Goal: Transaction & Acquisition: Book appointment/travel/reservation

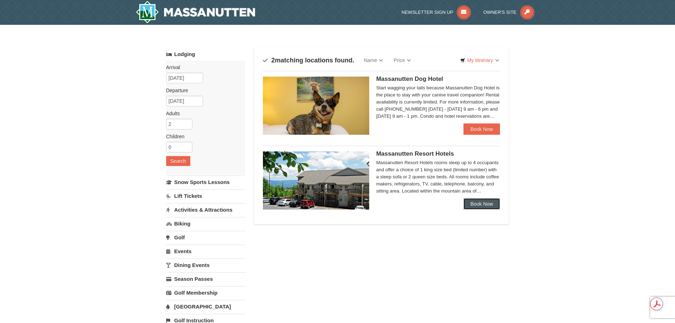
click at [475, 202] on link "Book Now" at bounding box center [481, 203] width 37 height 11
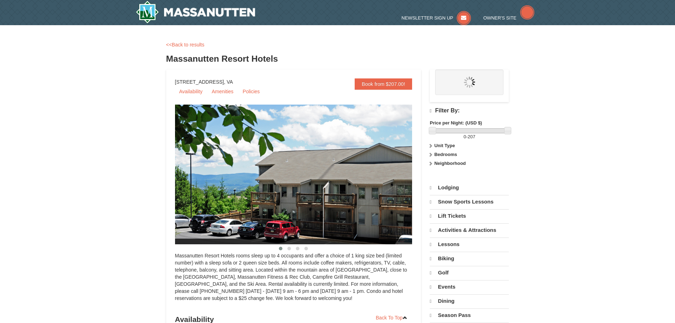
select select "9"
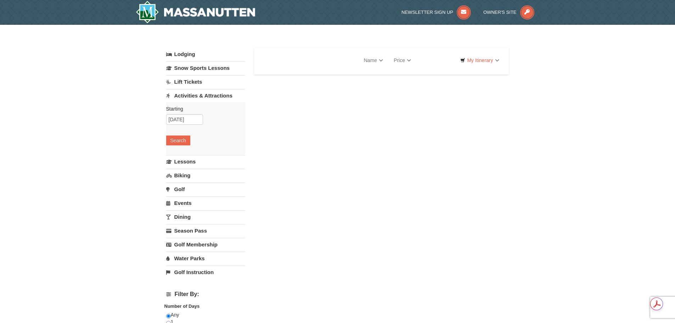
select select "9"
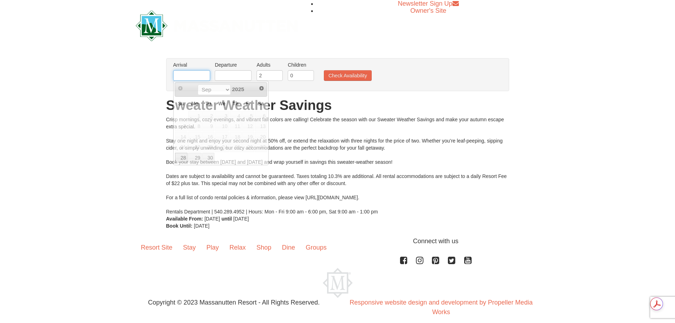
click at [186, 74] on input "text" at bounding box center [191, 75] width 37 height 11
click at [261, 89] on span "Next" at bounding box center [262, 88] width 6 height 6
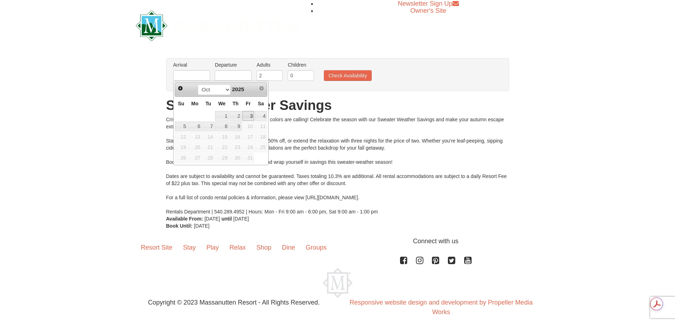
click at [248, 117] on link "3" at bounding box center [248, 116] width 12 height 10
type input "[DATE]"
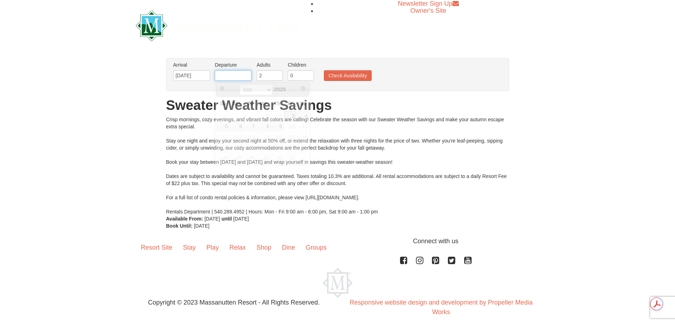
click at [245, 77] on input "text" at bounding box center [233, 75] width 37 height 11
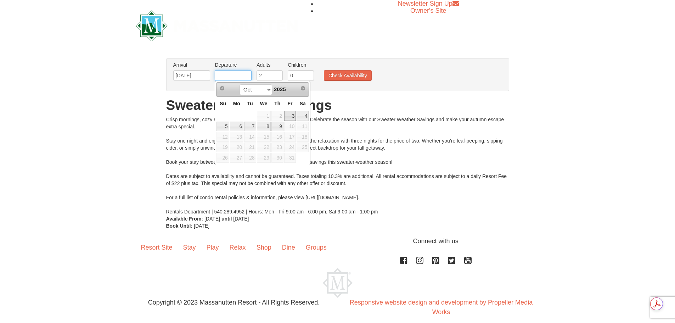
click at [242, 78] on input "text" at bounding box center [233, 75] width 37 height 11
click at [233, 76] on input "text" at bounding box center [233, 75] width 37 height 11
click at [106, 98] on div "× From: To: Adults: 2 Children: 0 Change Arrival Please format dates MM/DD/YYYY…" at bounding box center [337, 143] width 675 height 185
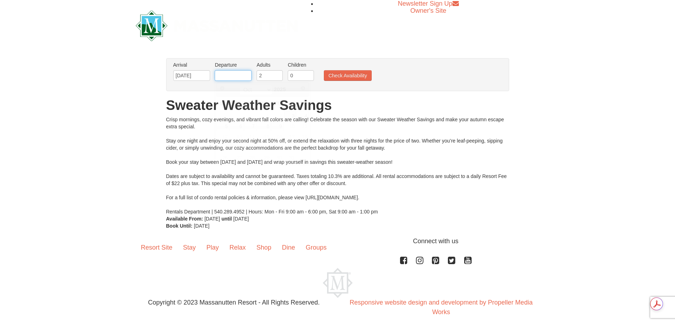
click at [235, 76] on input "text" at bounding box center [233, 75] width 37 height 11
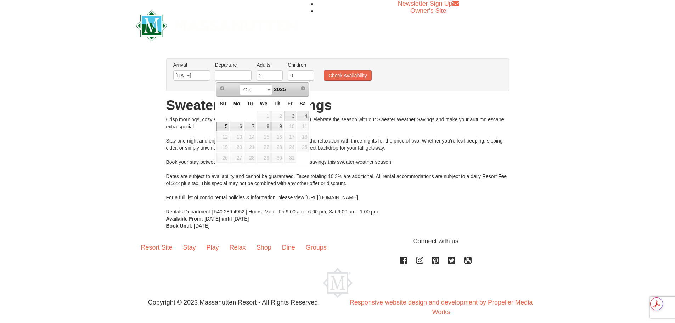
click at [227, 125] on link "5" at bounding box center [222, 127] width 12 height 10
type input "[DATE]"
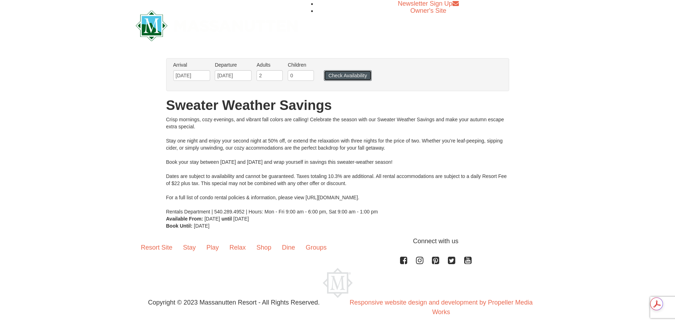
click at [335, 74] on button "Check Availability" at bounding box center [348, 75] width 48 height 11
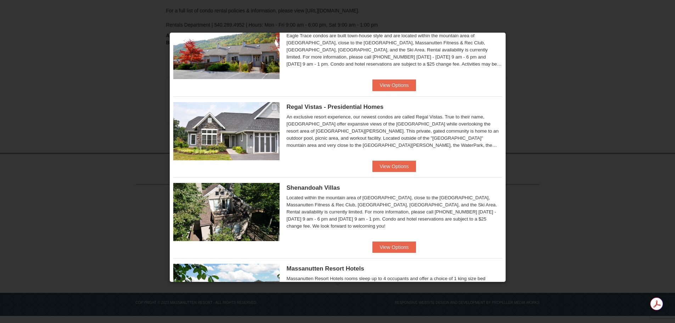
scroll to position [248, 0]
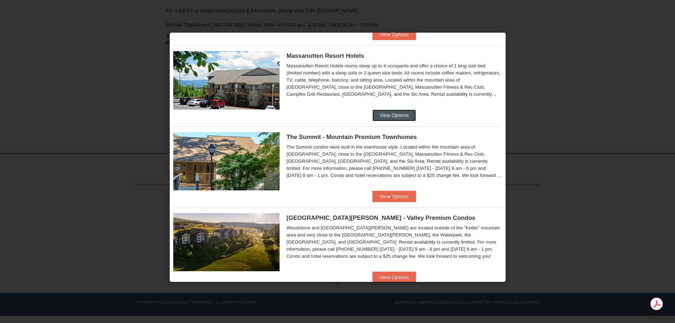
click at [381, 117] on button "View Options" at bounding box center [393, 114] width 43 height 11
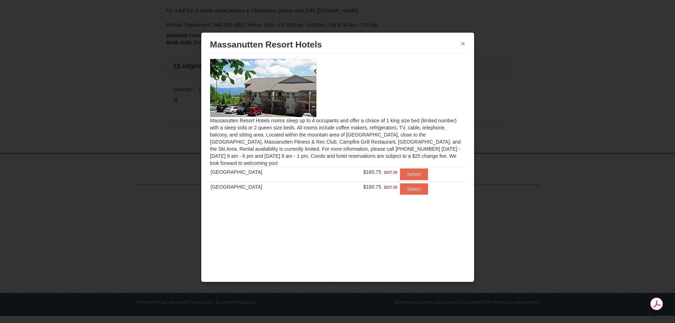
click at [464, 45] on button "×" at bounding box center [463, 43] width 4 height 7
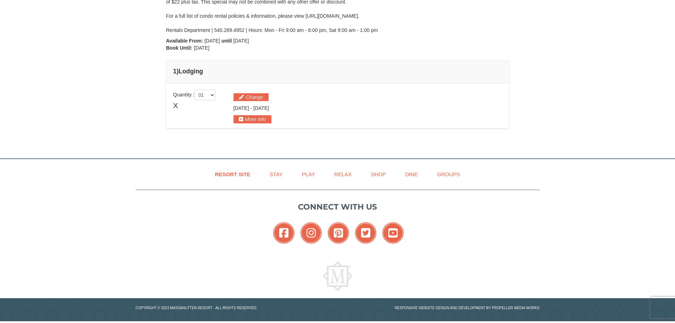
scroll to position [169, 0]
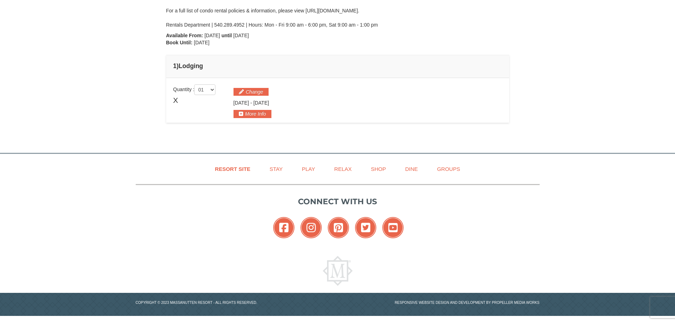
click at [57, 199] on div "Resort Site Stay Play Relax Shop Dine Groups Connect with us Facebook Instagram…" at bounding box center [337, 235] width 675 height 162
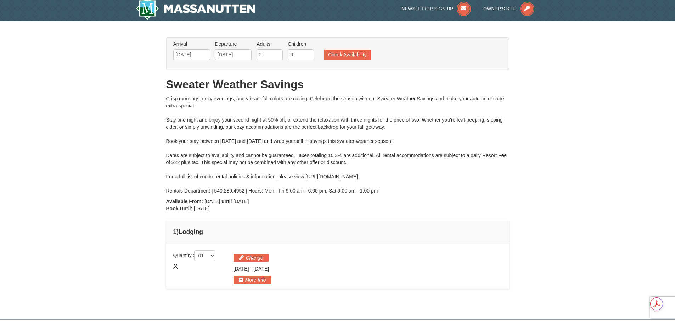
scroll to position [1, 0]
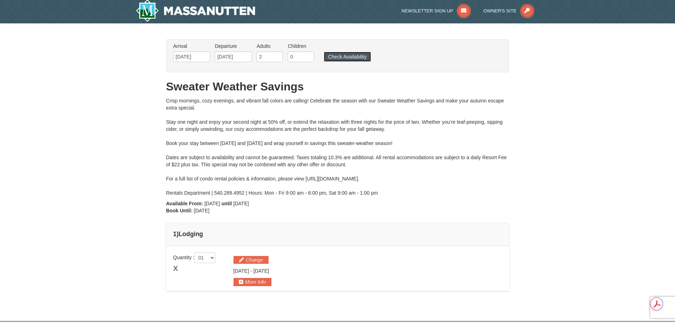
click at [341, 58] on button "Check Availability" at bounding box center [347, 57] width 47 height 10
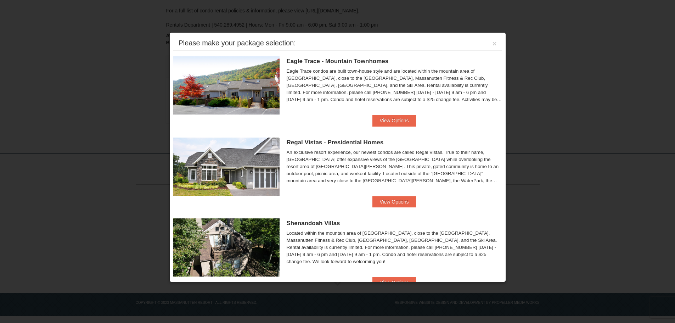
scroll to position [1, 0]
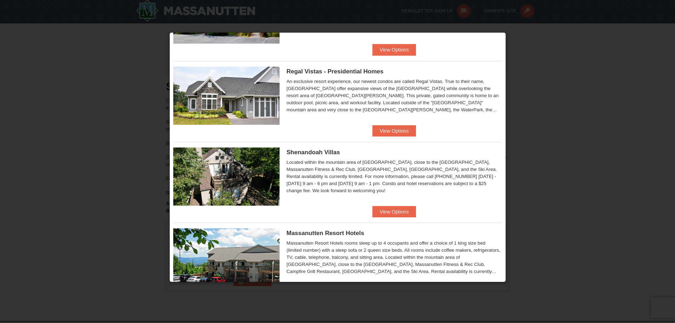
click at [240, 230] on img at bounding box center [226, 257] width 106 height 58
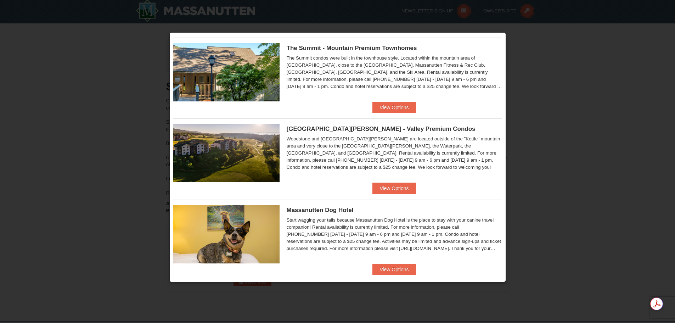
scroll to position [346, 0]
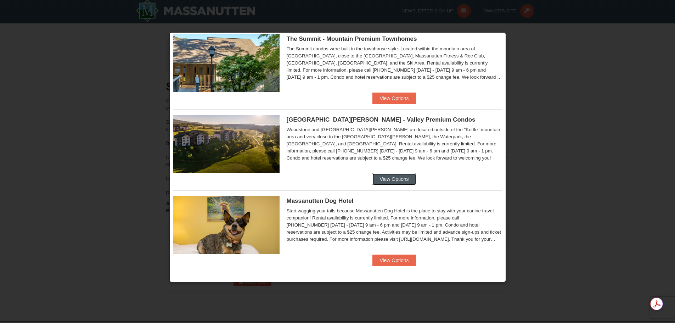
click at [393, 179] on button "View Options" at bounding box center [393, 178] width 43 height 11
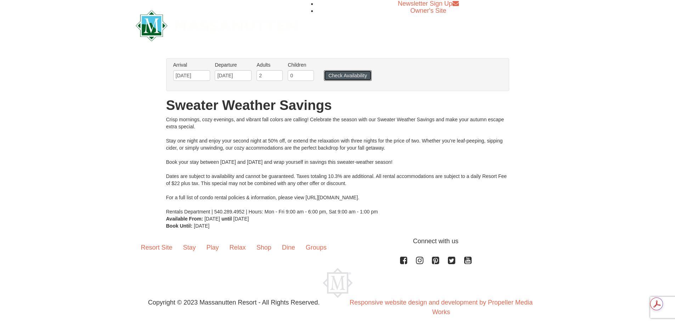
click at [347, 71] on button "Check Availability" at bounding box center [348, 75] width 48 height 11
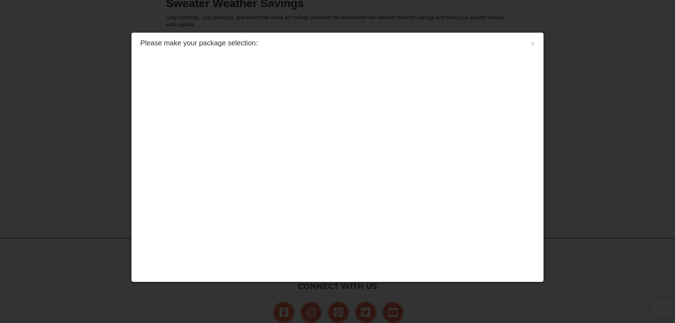
scroll to position [169, 0]
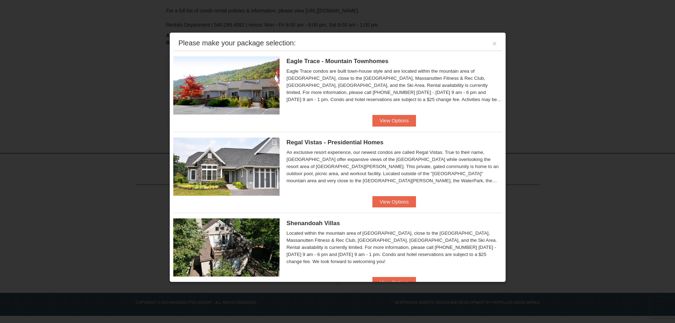
click at [227, 215] on div "Shenandoah Villas Located within the mountain area of [GEOGRAPHIC_DATA], close …" at bounding box center [337, 245] width 329 height 64
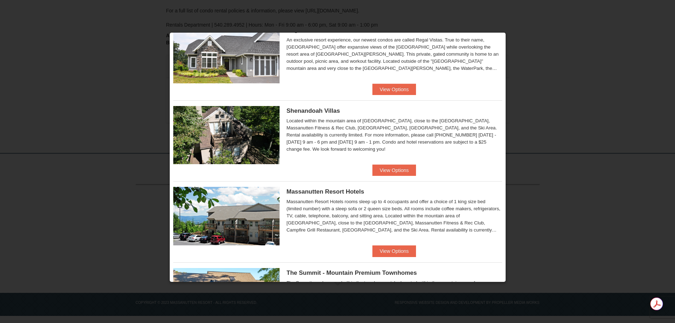
scroll to position [113, 0]
click at [399, 166] on button "View Options" at bounding box center [393, 169] width 43 height 11
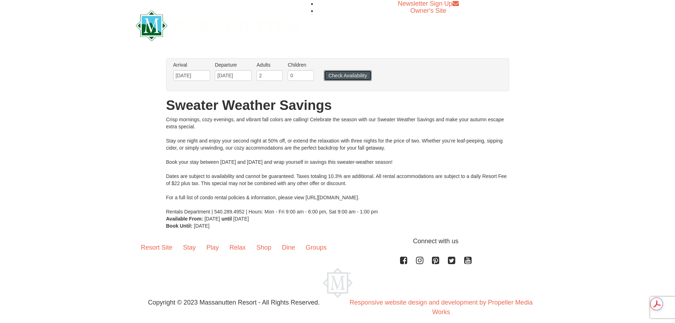
click at [354, 73] on button "Check Availability" at bounding box center [348, 75] width 48 height 11
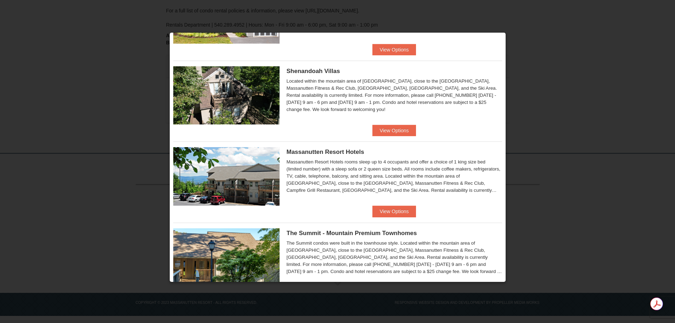
scroll to position [158, 0]
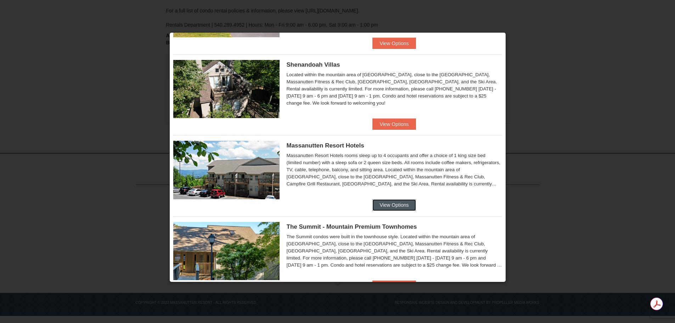
click at [388, 202] on button "View Options" at bounding box center [393, 204] width 43 height 11
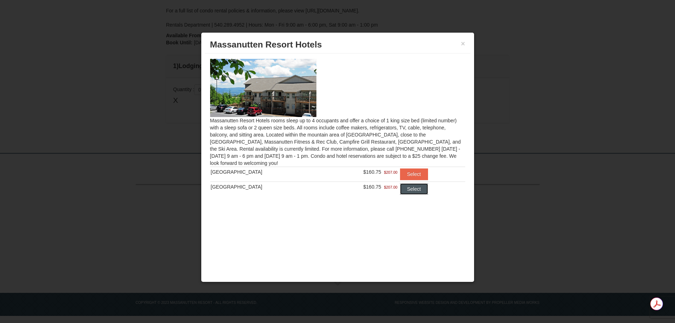
click at [402, 189] on button "Select" at bounding box center [414, 188] width 28 height 11
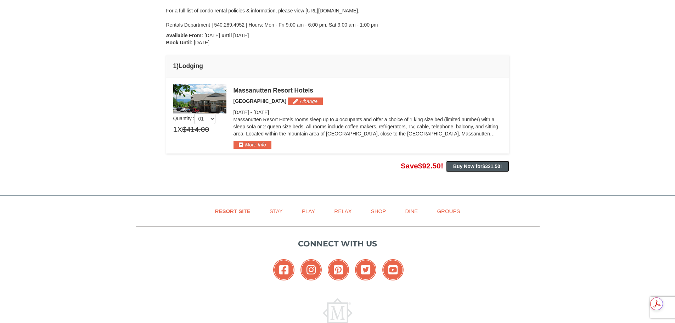
click at [470, 168] on strong "Buy Now for $321.50 !" at bounding box center [477, 166] width 49 height 6
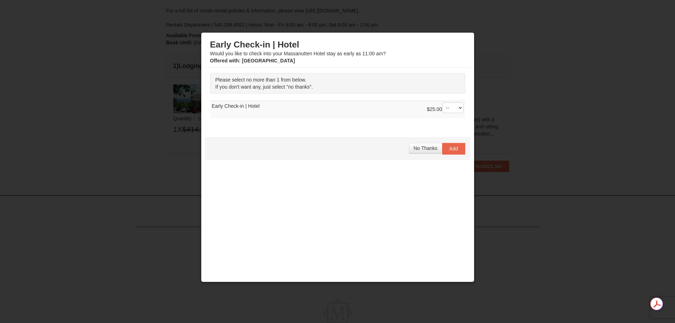
click at [401, 146] on div "No Thanks Add" at bounding box center [338, 148] width 266 height 22
click at [423, 146] on span "No Thanks" at bounding box center [425, 148] width 24 height 6
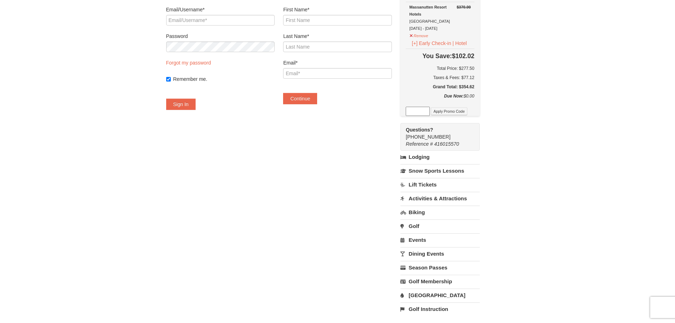
scroll to position [80, 0]
